Goal: Transaction & Acquisition: Purchase product/service

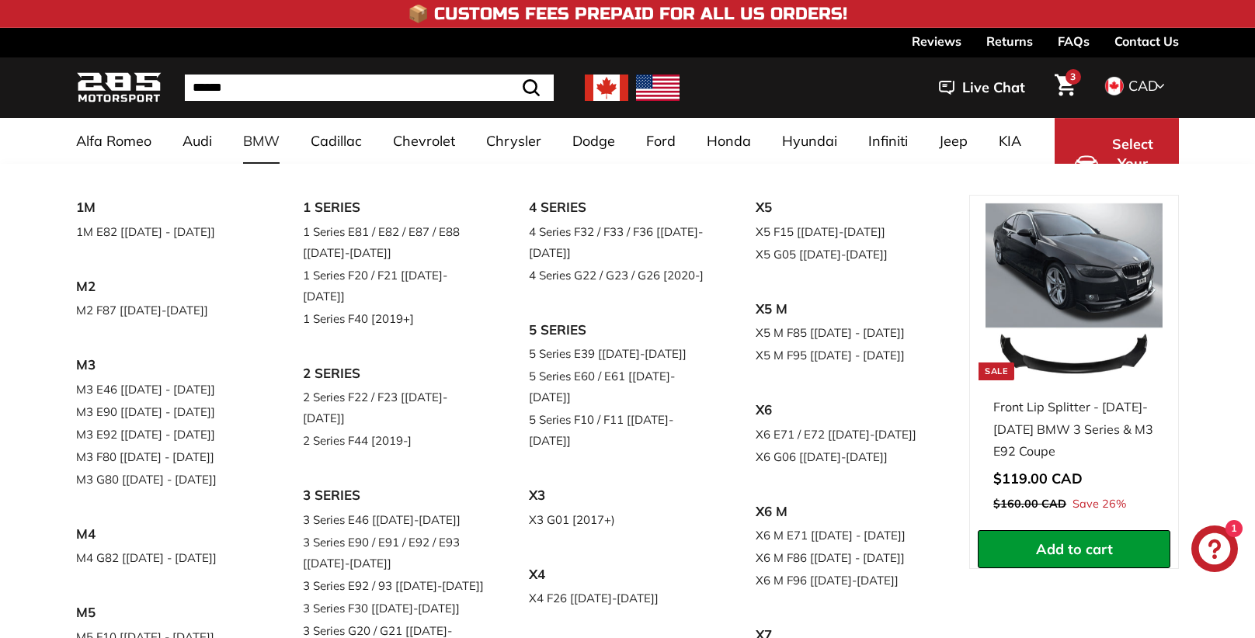
click at [269, 143] on link "BMW" at bounding box center [261, 141] width 68 height 46
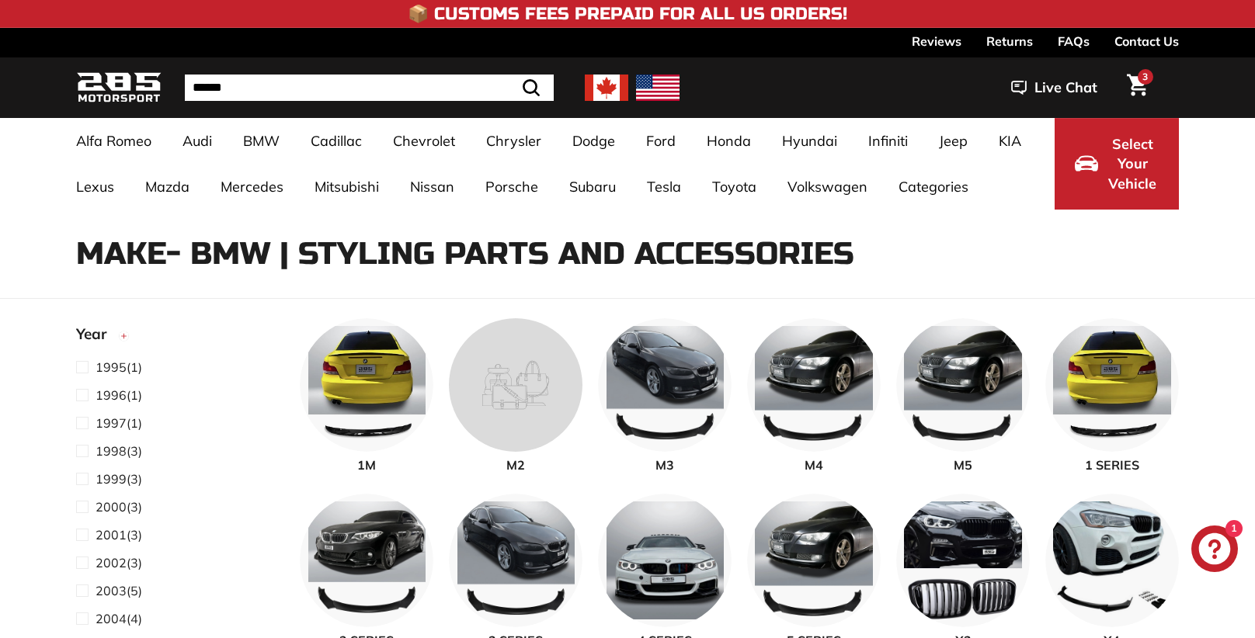
select select "**********"
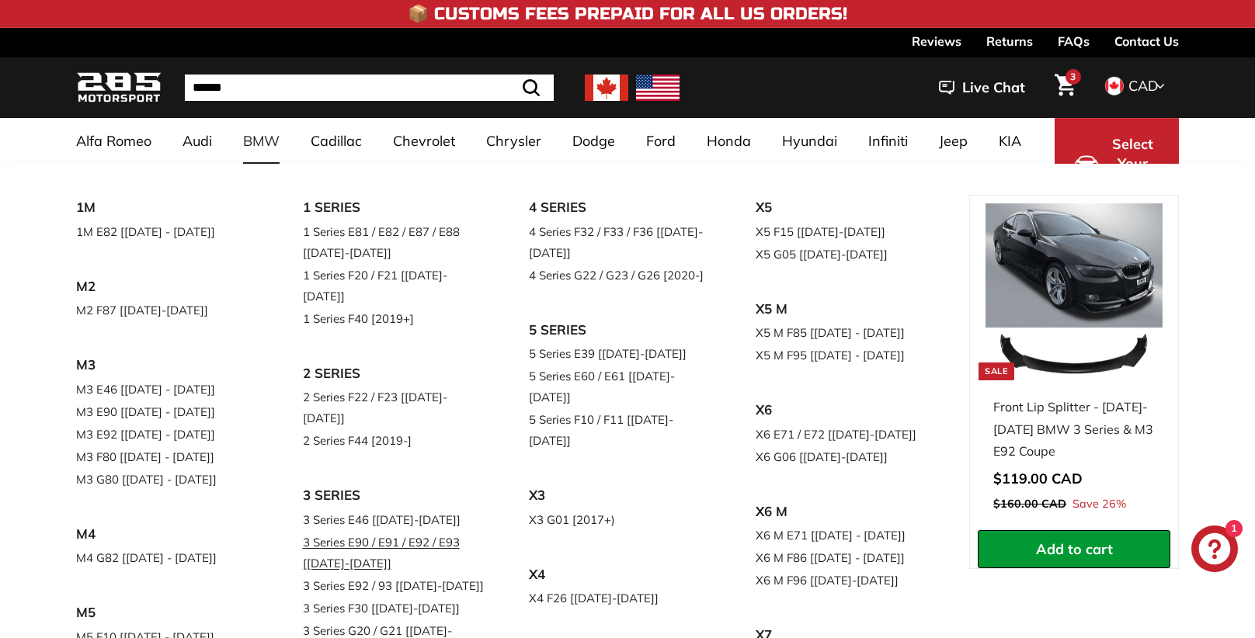
click at [379, 531] on link "3 Series E90 / E91 / E92 / E93 [[DATE]-[DATE]]" at bounding box center [394, 552] width 183 height 43
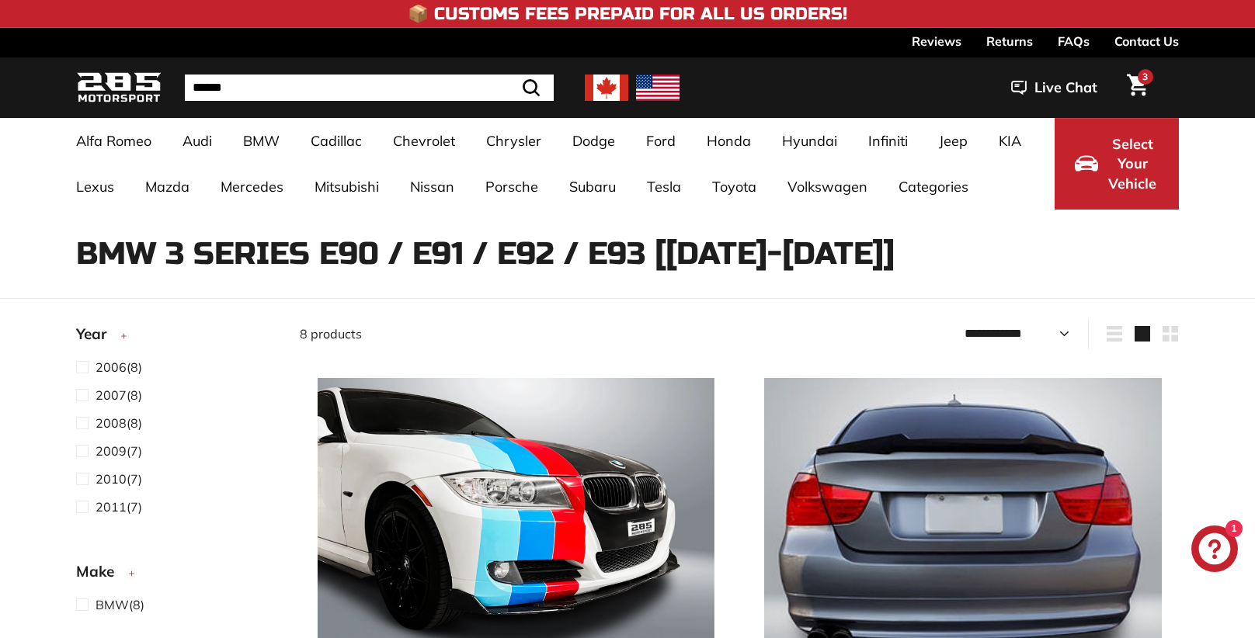
select select "**********"
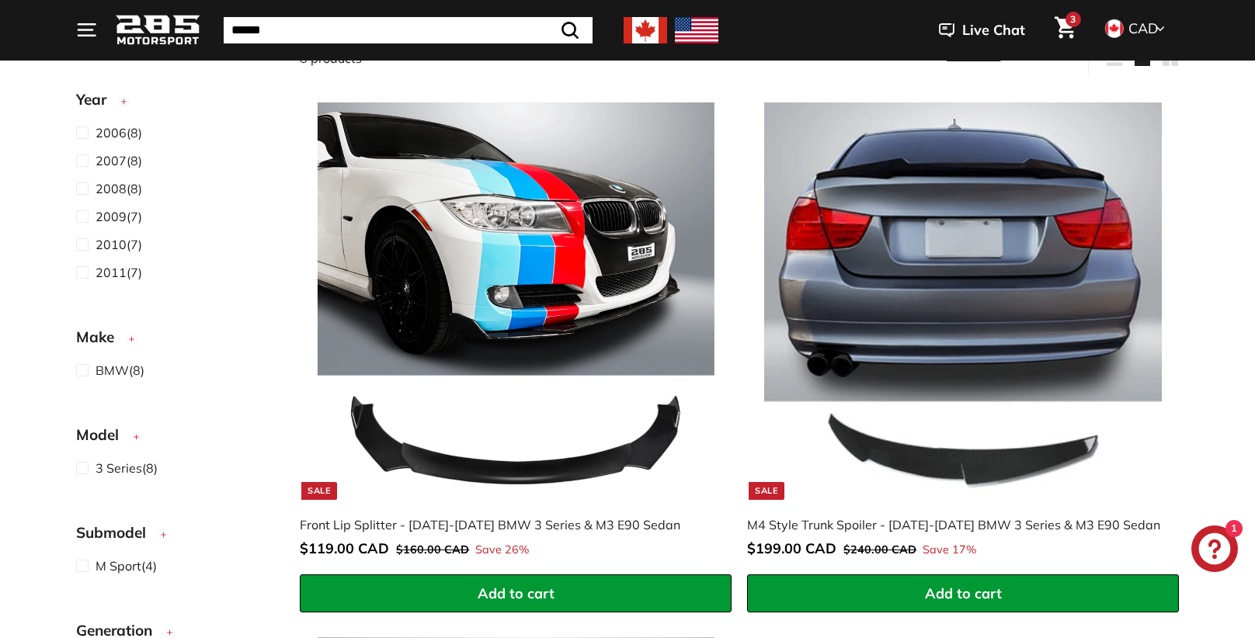
scroll to position [276, 0]
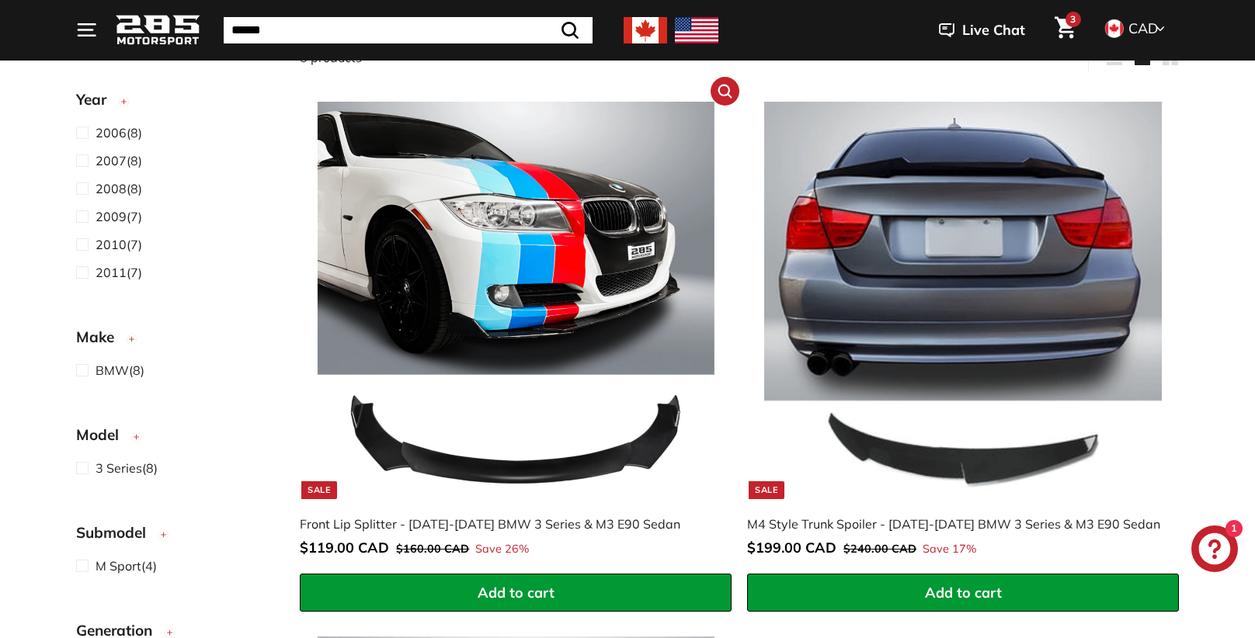
click at [580, 463] on img at bounding box center [516, 300] width 397 height 397
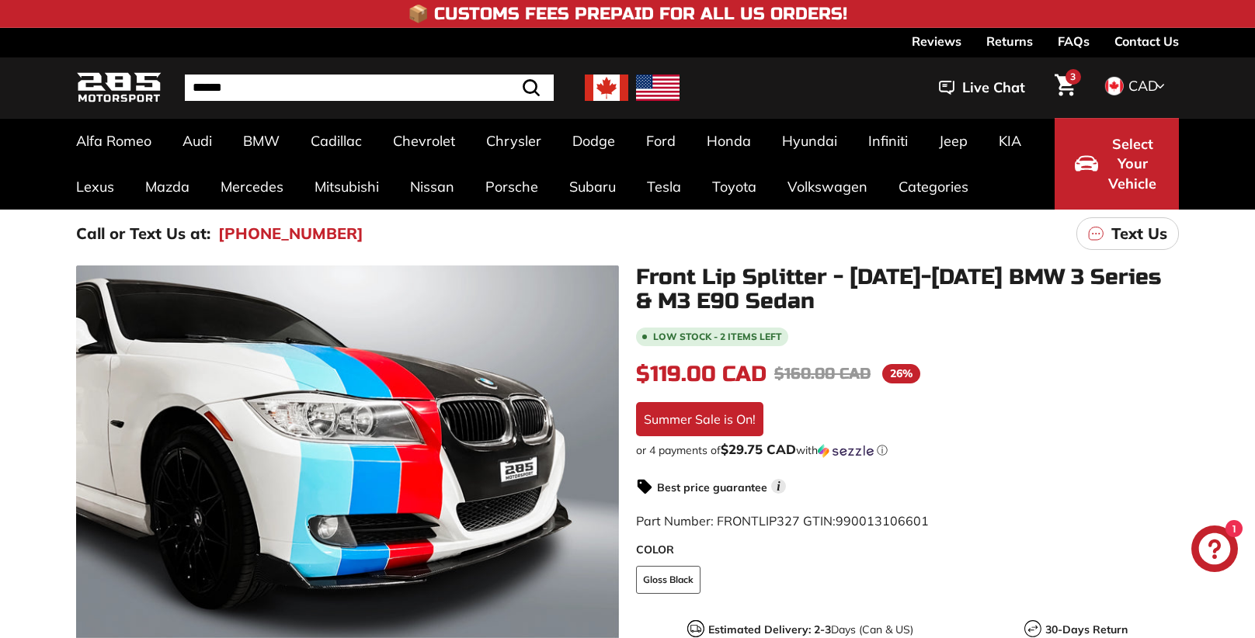
click at [579, 463] on div at bounding box center [347, 537] width 543 height 543
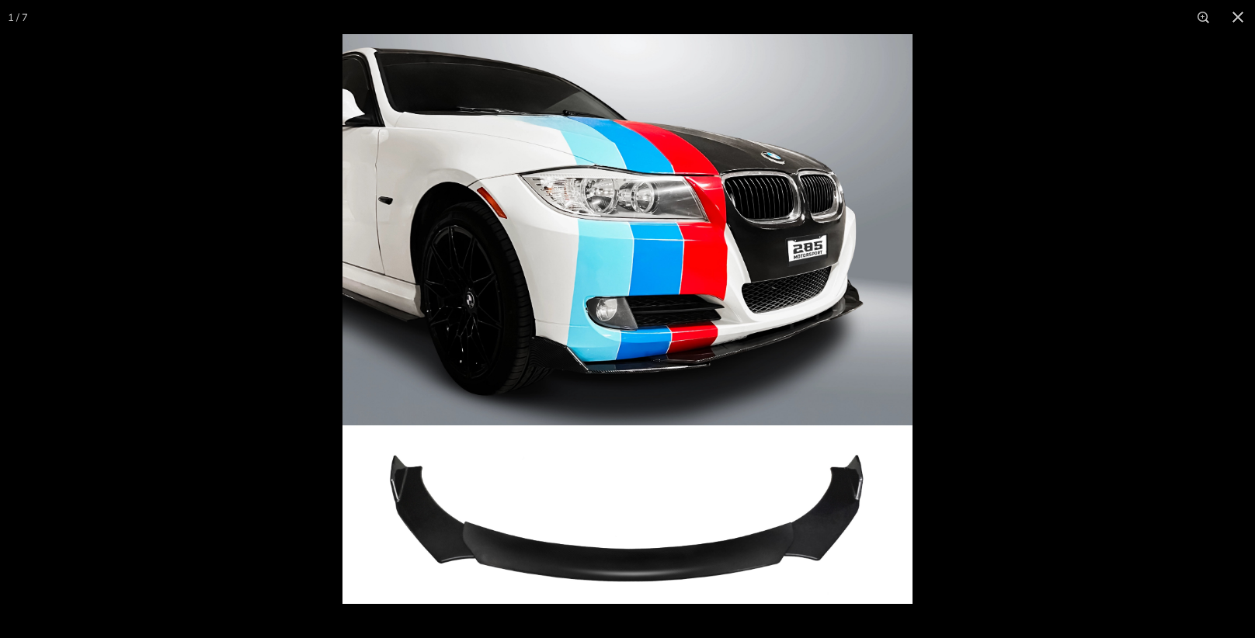
click at [579, 463] on img at bounding box center [627, 319] width 570 height 570
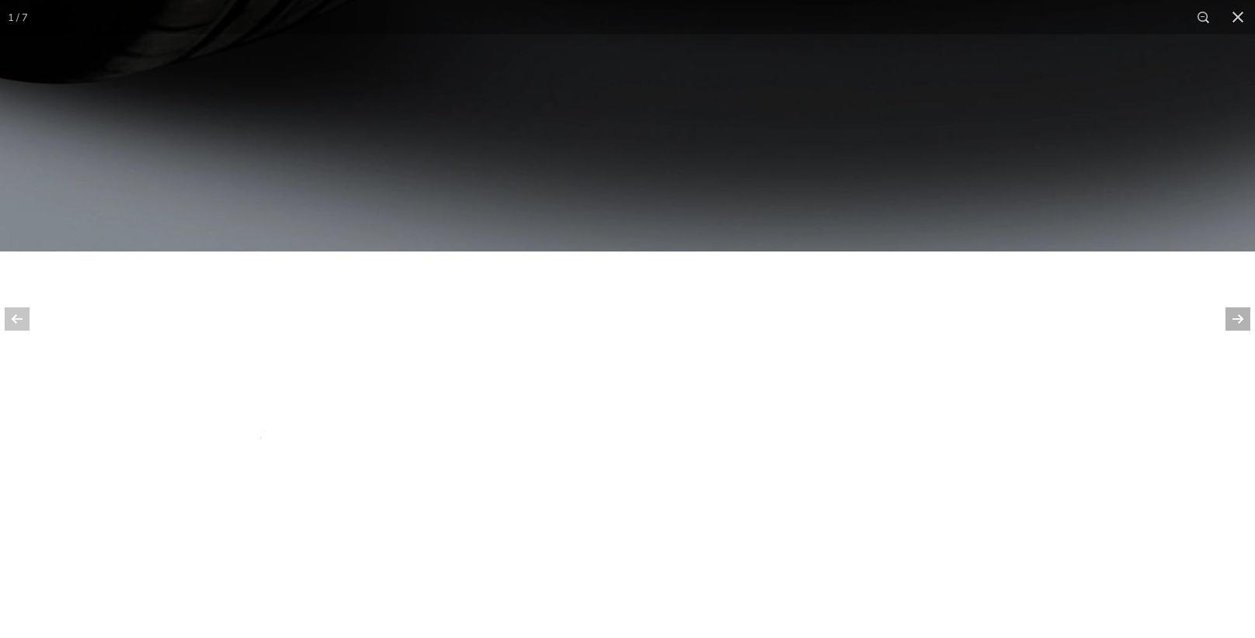
click at [1236, 312] on button at bounding box center [1227, 319] width 54 height 78
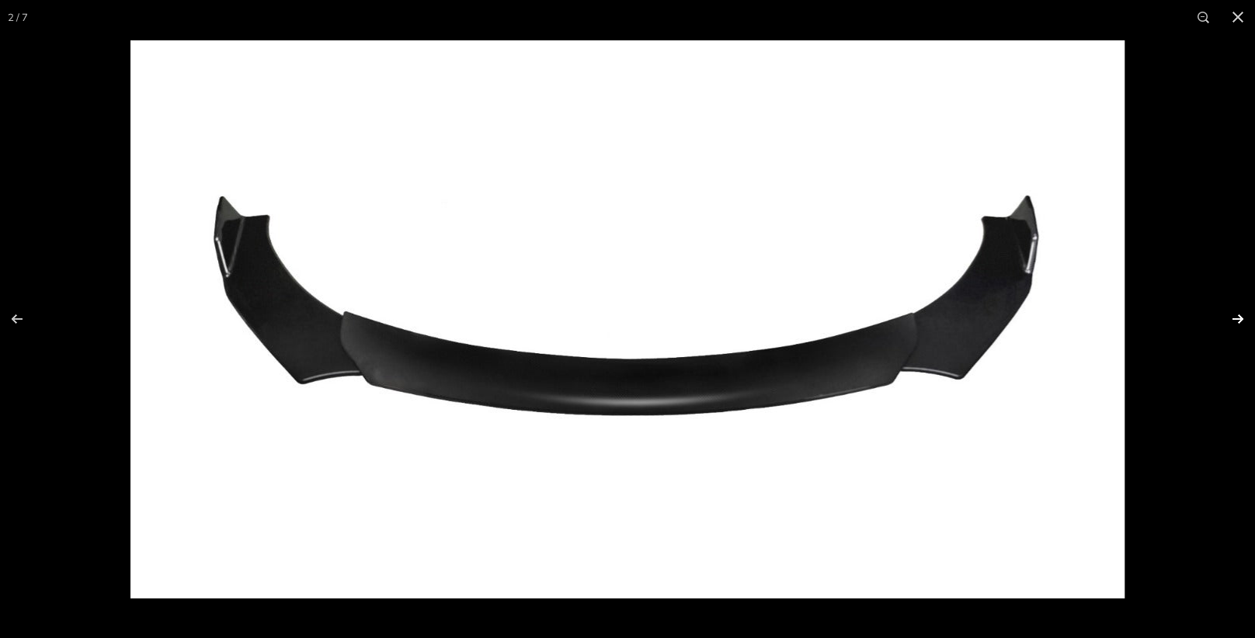
click at [1235, 321] on button at bounding box center [1227, 319] width 54 height 78
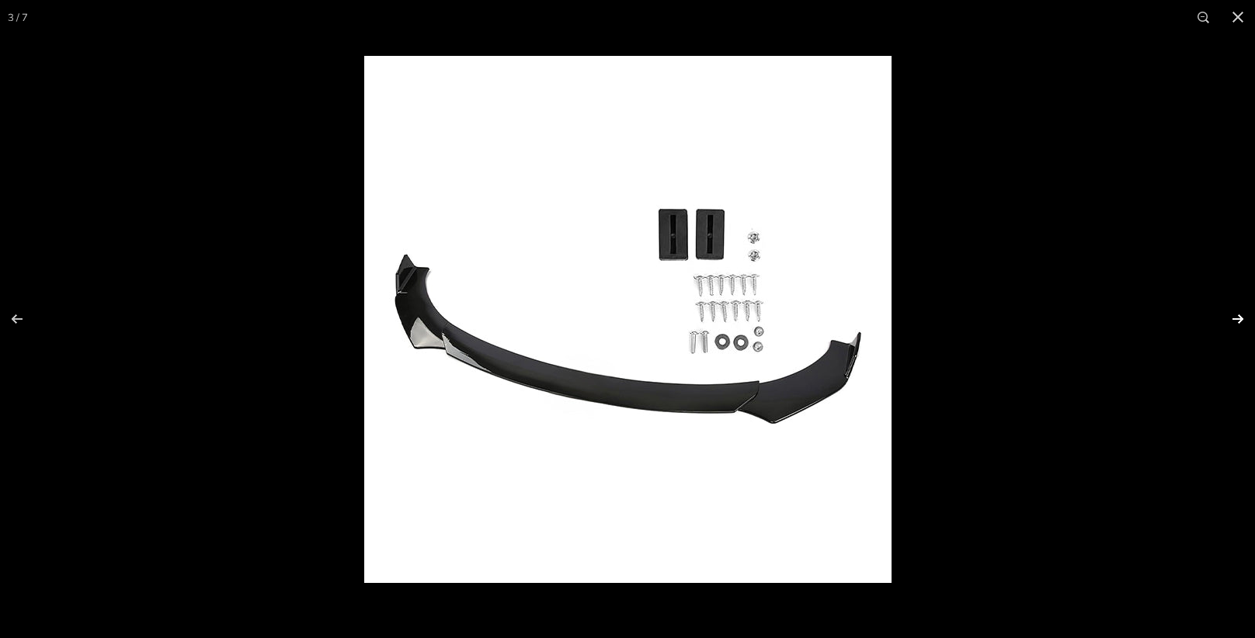
click at [1241, 322] on button at bounding box center [1227, 319] width 54 height 78
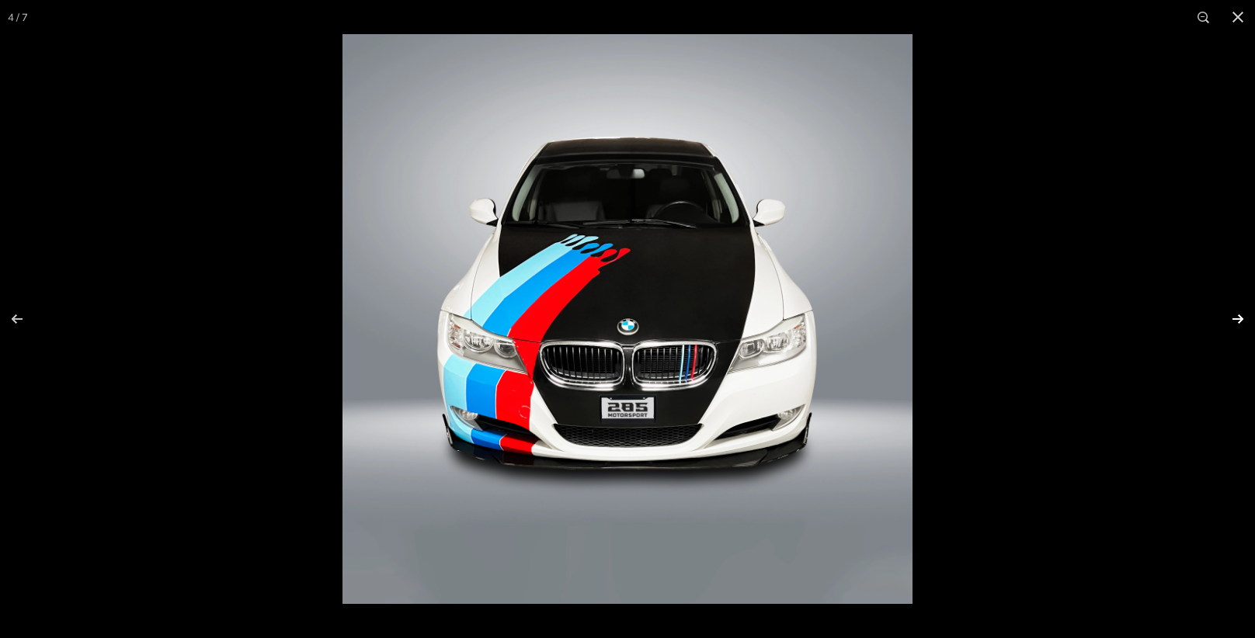
click at [1238, 318] on button at bounding box center [1227, 319] width 54 height 78
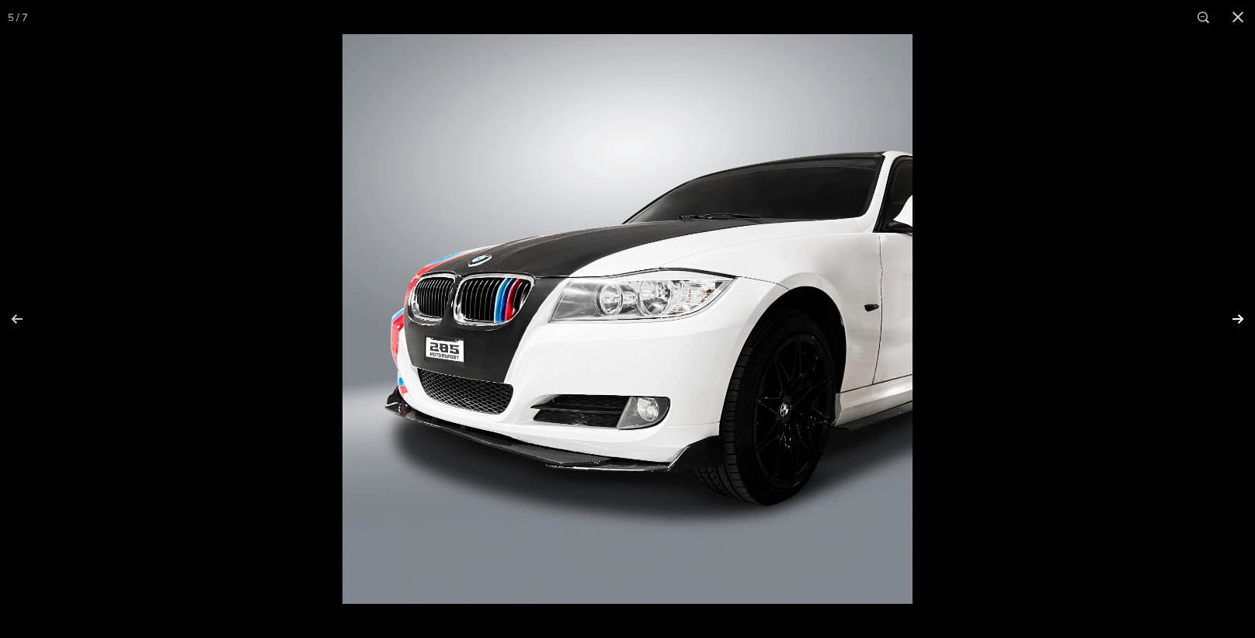
click at [1236, 318] on button at bounding box center [1227, 319] width 54 height 78
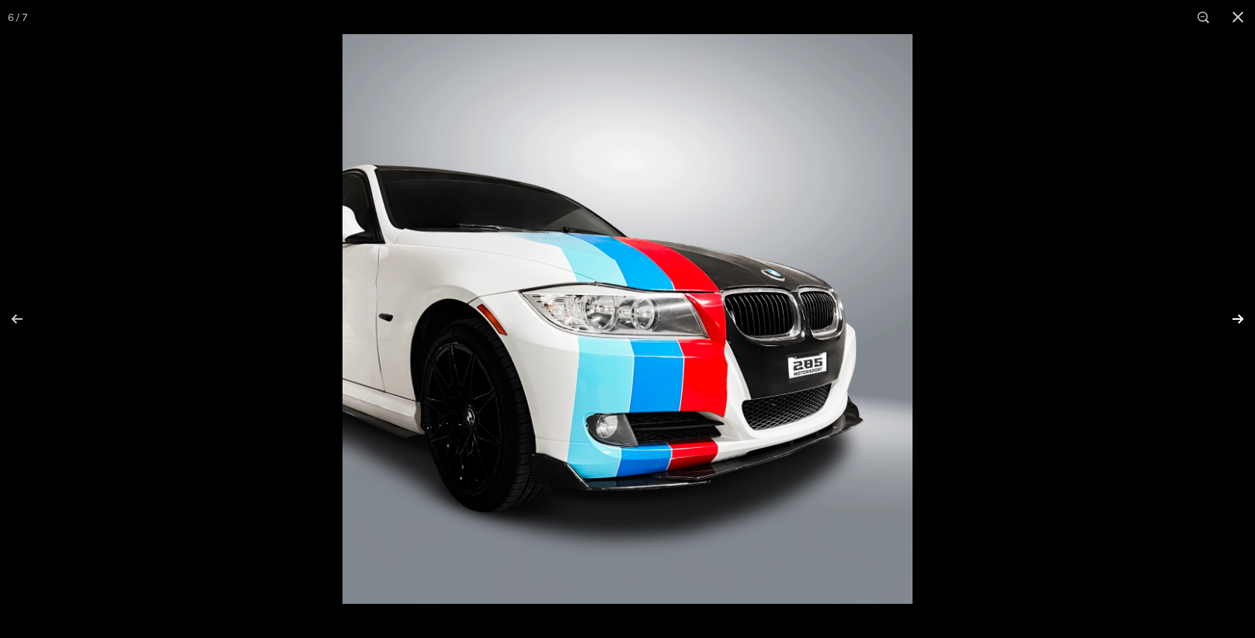
scroll to position [0, 81]
click at [1237, 318] on button at bounding box center [1227, 319] width 54 height 78
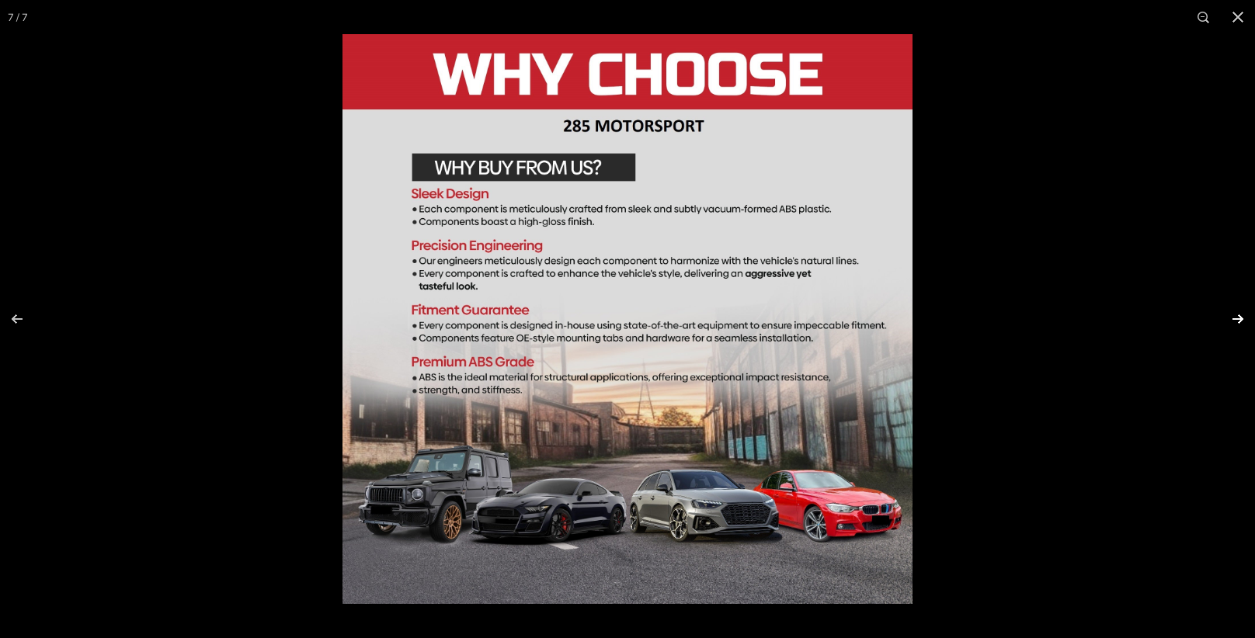
click at [1236, 324] on button at bounding box center [1227, 319] width 54 height 78
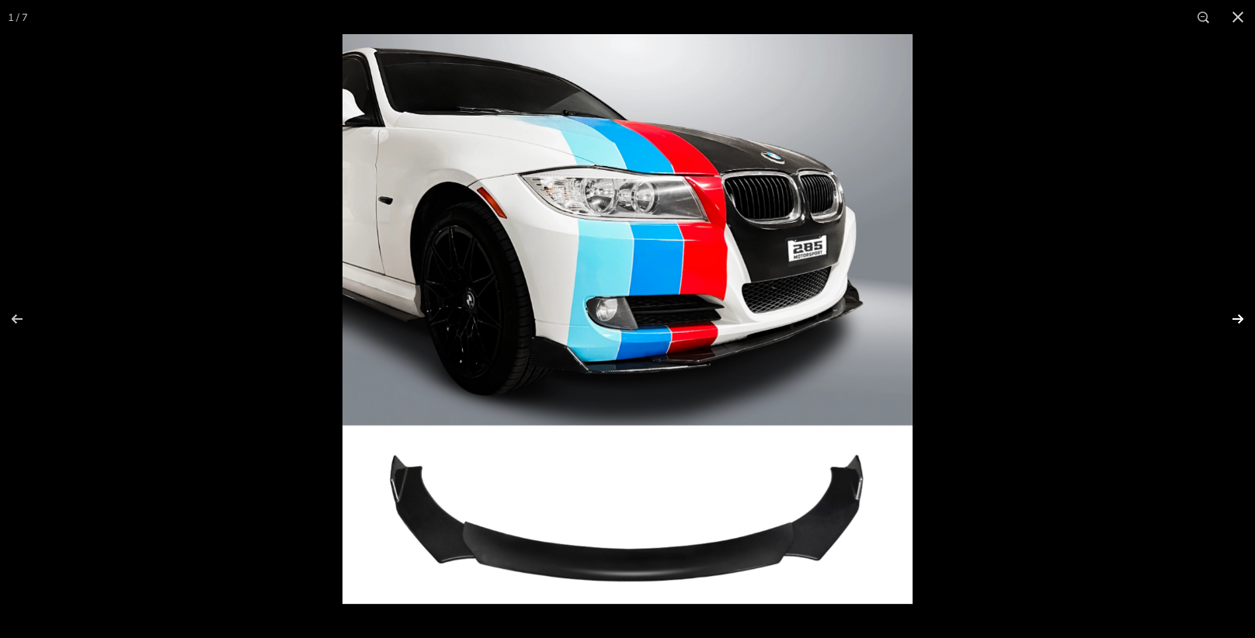
scroll to position [0, 0]
click at [1237, 318] on button at bounding box center [1227, 319] width 54 height 78
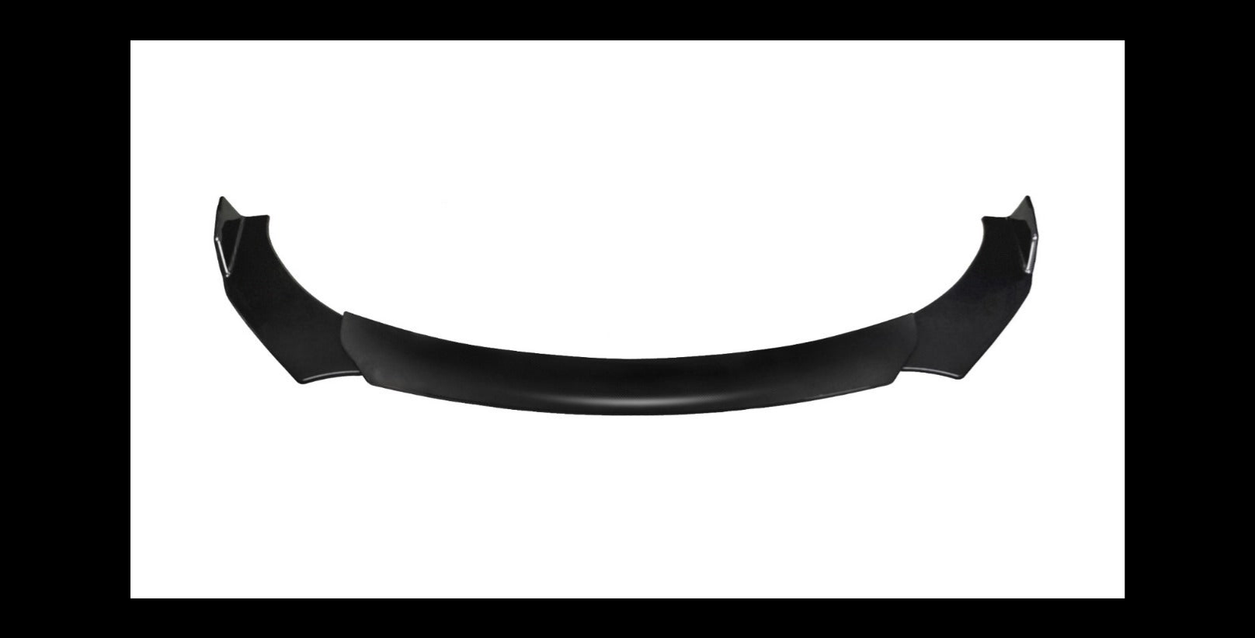
click at [1237, 318] on button at bounding box center [1227, 319] width 54 height 78
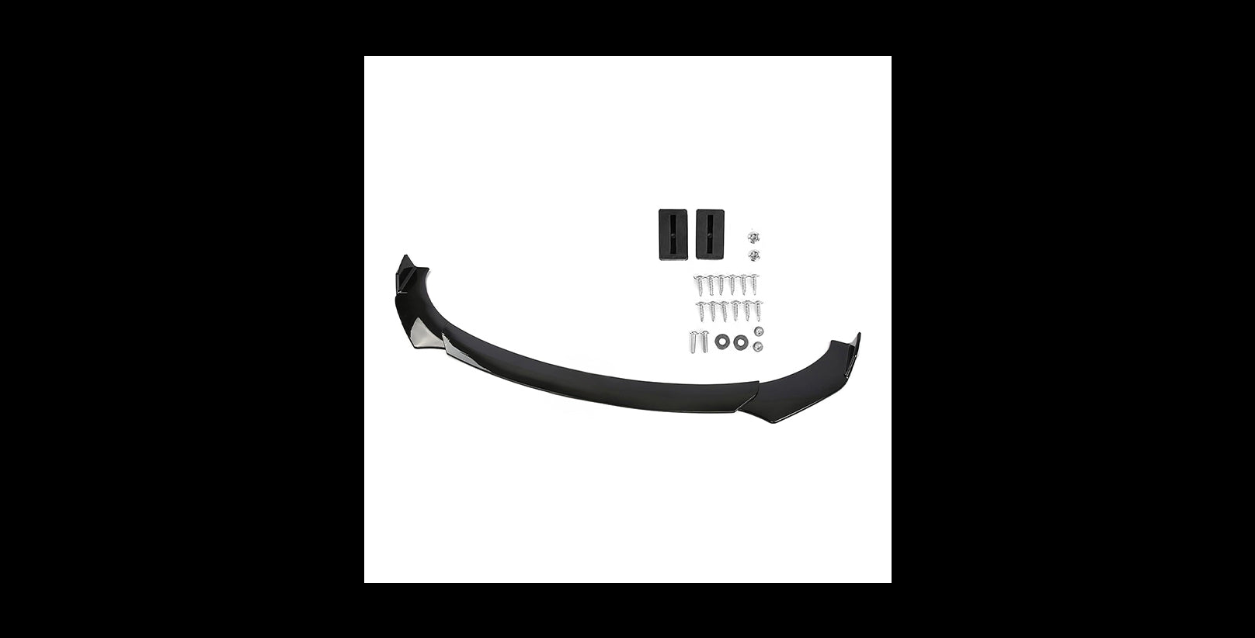
click at [1237, 318] on button at bounding box center [1227, 319] width 54 height 78
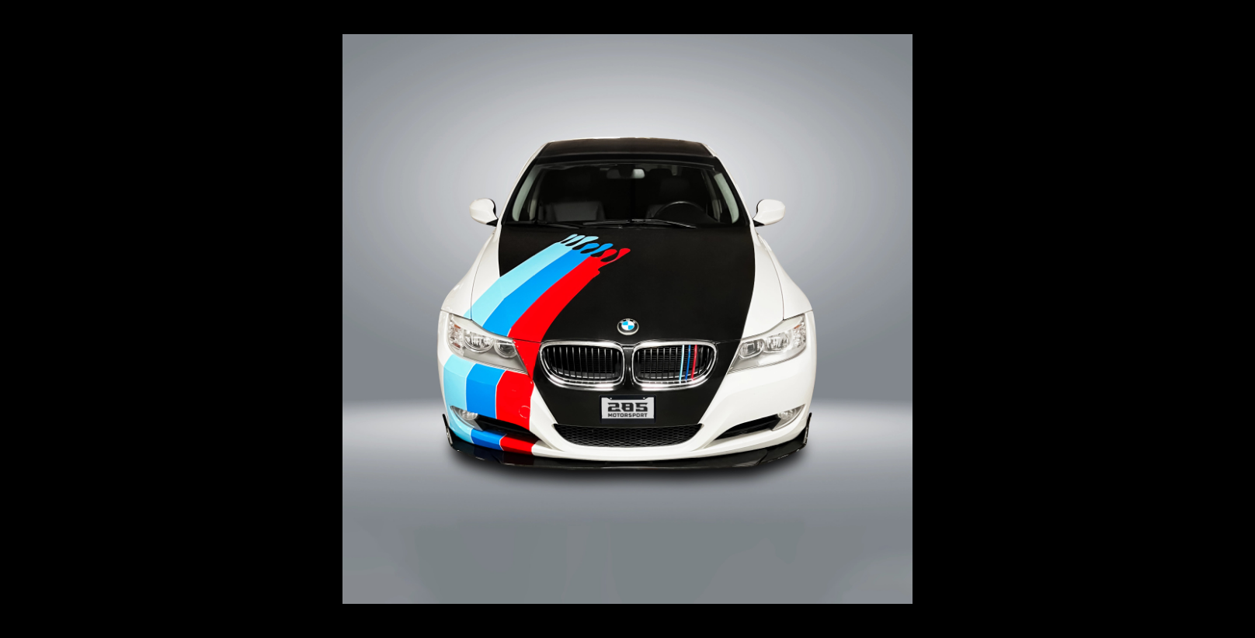
click at [1237, 318] on button at bounding box center [1227, 319] width 54 height 78
